Goal: Information Seeking & Learning: Learn about a topic

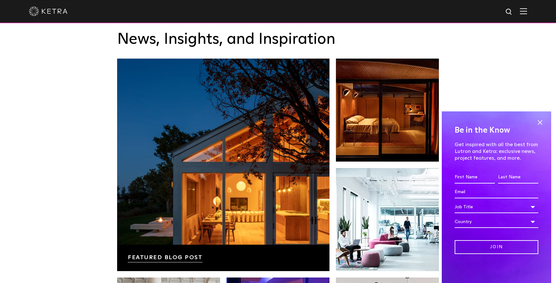
scroll to position [1075, 0]
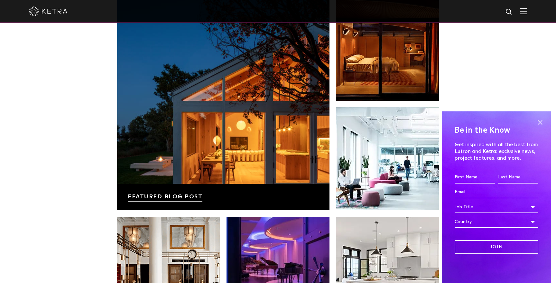
click at [523, 16] on div at bounding box center [278, 11] width 498 height 23
click at [524, 13] on img at bounding box center [523, 11] width 7 height 6
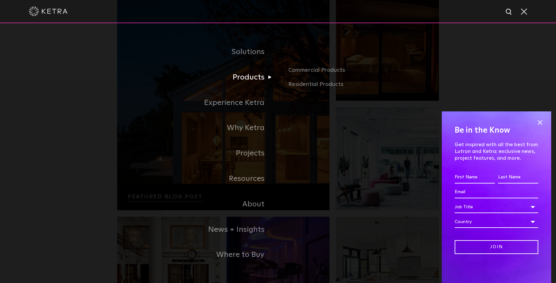
click at [257, 79] on link "Products" at bounding box center [197, 77] width 161 height 25
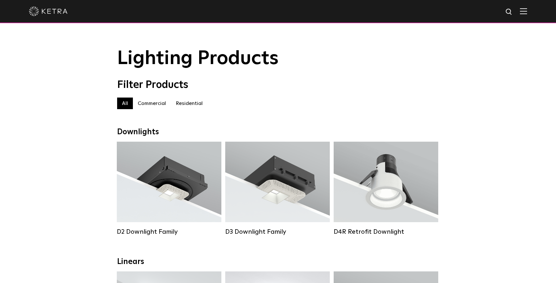
scroll to position [13, 0]
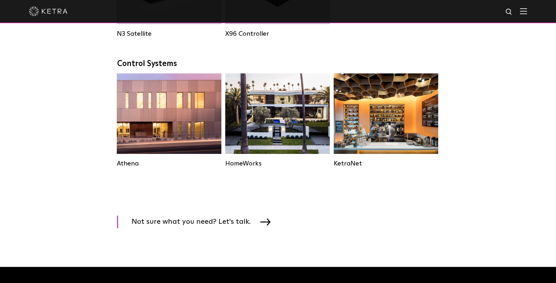
scroll to position [930, 0]
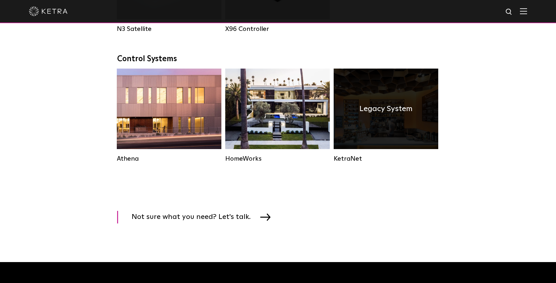
click at [379, 122] on div "Legacy System" at bounding box center [386, 109] width 105 height 81
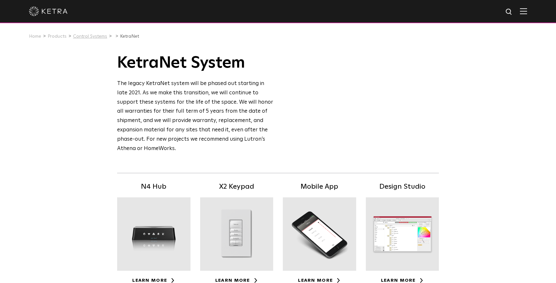
click at [91, 38] on link "Control Systems" at bounding box center [90, 36] width 34 height 5
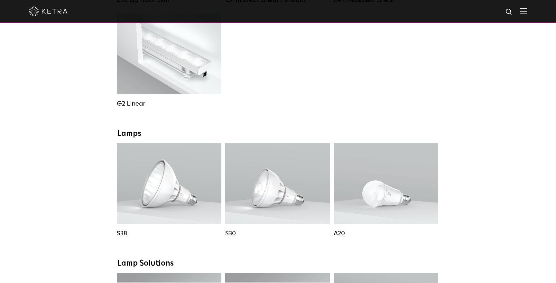
scroll to position [364, 0]
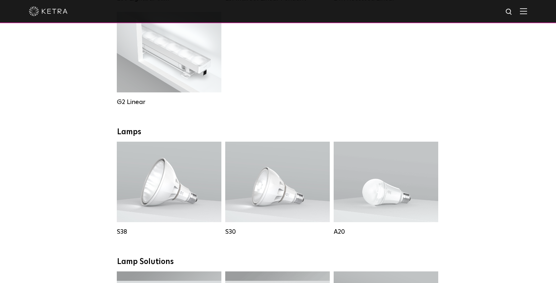
click at [482, 197] on div "Downlights D2 Downlight Family Lumen Output: 1200 Colors: White / Black / Gloss…" at bounding box center [278, 264] width 556 height 1000
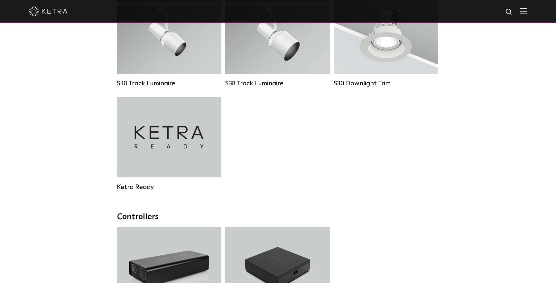
scroll to position [645, 0]
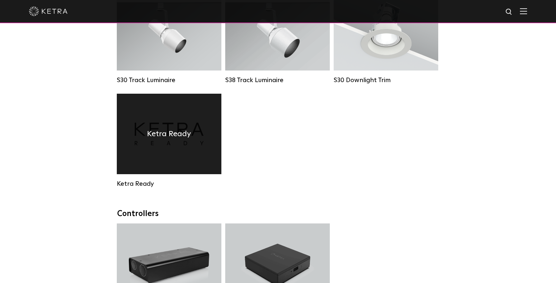
click at [188, 147] on div "Ketra Ready" at bounding box center [169, 134] width 105 height 81
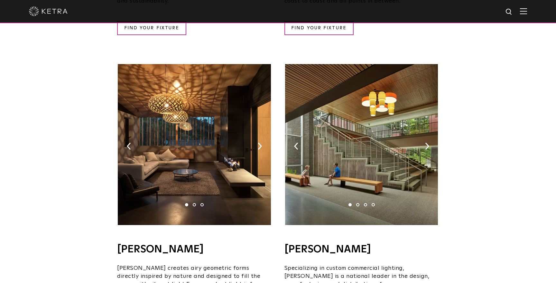
scroll to position [383, 0]
